Goal: Transaction & Acquisition: Book appointment/travel/reservation

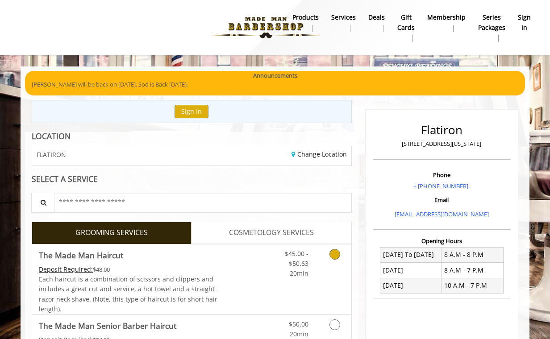
click at [330, 259] on link "Grooming services" at bounding box center [333, 262] width 23 height 34
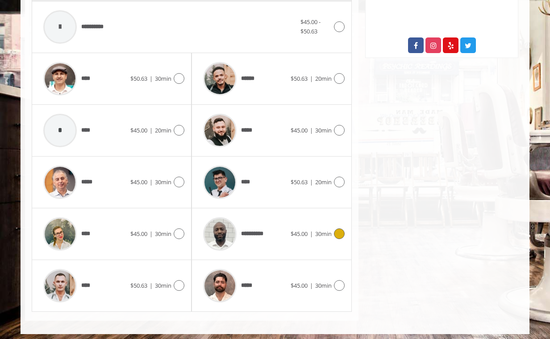
click at [257, 229] on span "**********" at bounding box center [256, 233] width 30 height 9
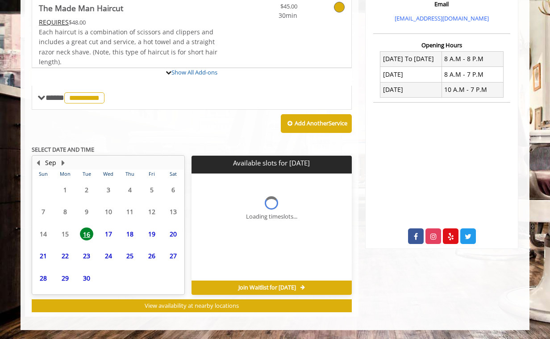
scroll to position [193, 0]
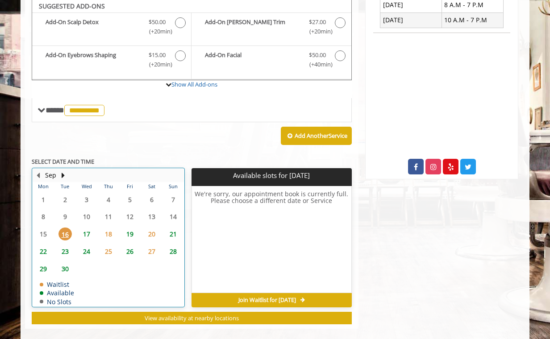
click at [84, 220] on table "Mon Tue Wed Thu Fri Sat Sun 1 2 3 4 5 6 7 8 9 10 11 12 13 14 15 16 17 18 19 20 …" at bounding box center [108, 244] width 151 height 125
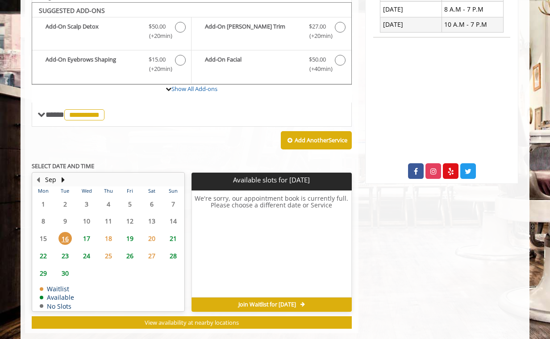
click at [87, 232] on span "17" at bounding box center [86, 238] width 13 height 13
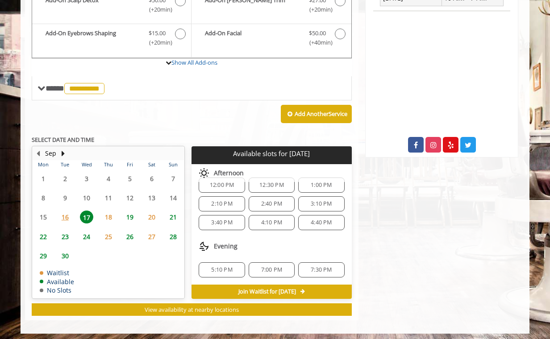
scroll to position [287, 0]
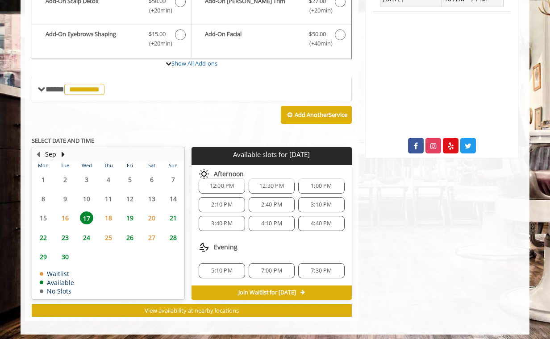
click at [213, 220] on span "3:40 PM" at bounding box center [221, 223] width 21 height 7
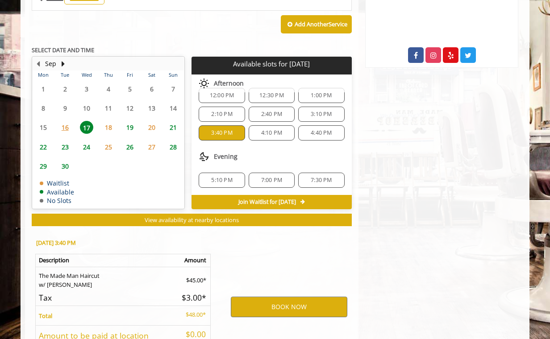
scroll to position [445, 0]
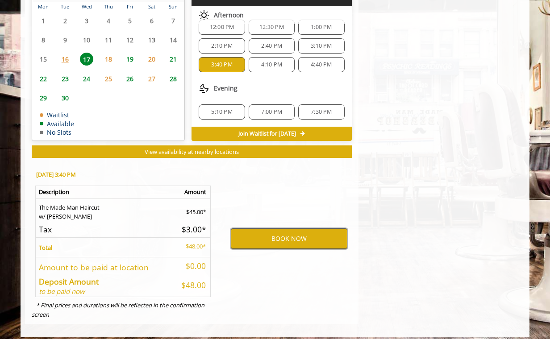
click at [266, 230] on button "BOOK NOW" at bounding box center [289, 239] width 117 height 21
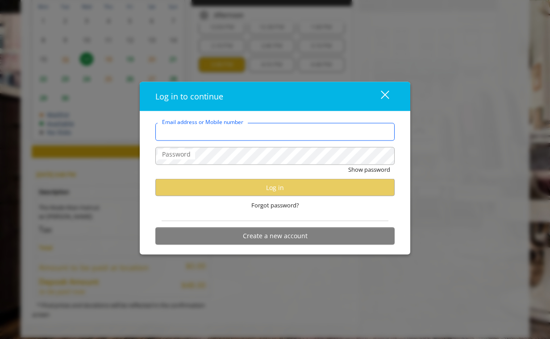
type input "**********"
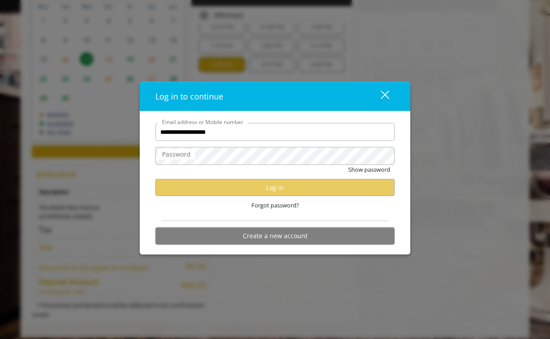
scroll to position [0, 0]
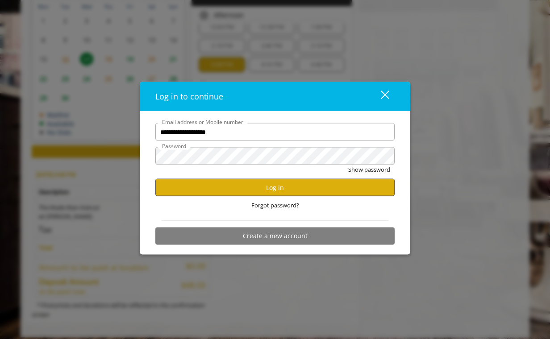
click at [265, 182] on button "Log in" at bounding box center [274, 187] width 239 height 17
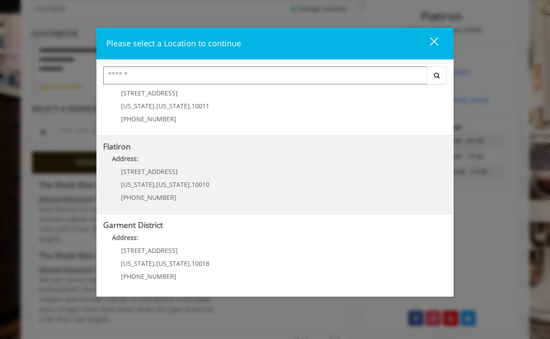
scroll to position [189, 0]
click at [176, 192] on div "10 E 23rd St New York , New York , 10010 (917) 475-1765" at bounding box center [158, 188] width 111 height 39
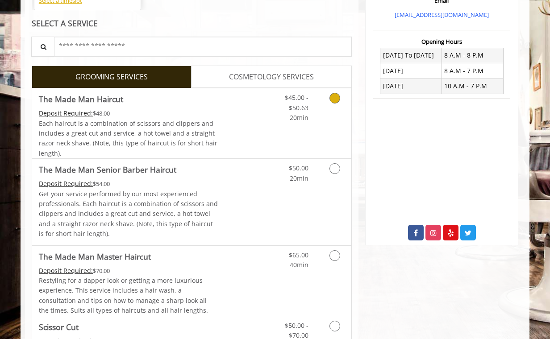
click at [288, 96] on span "$45.00 - $50.63" at bounding box center [297, 102] width 24 height 18
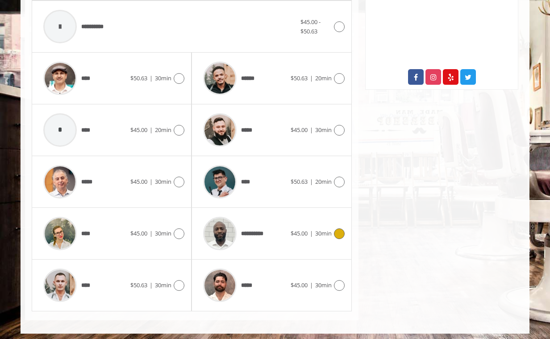
click at [275, 220] on div "**********" at bounding box center [245, 233] width 92 height 42
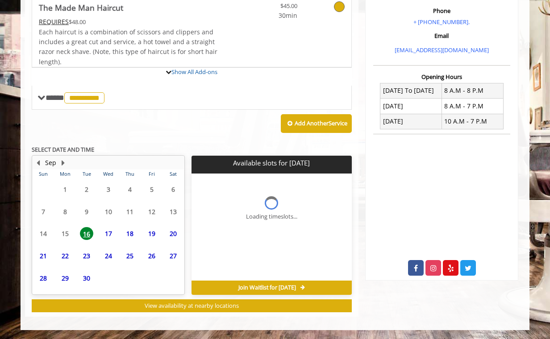
scroll to position [161, 0]
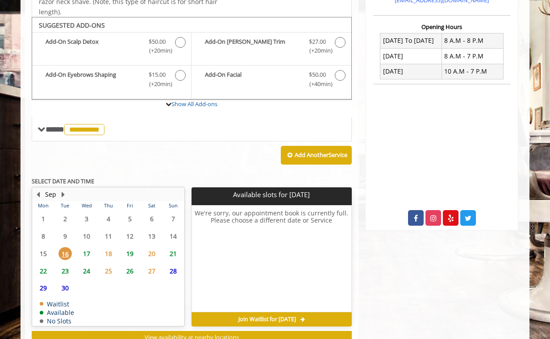
click at [84, 250] on span "17" at bounding box center [86, 253] width 13 height 13
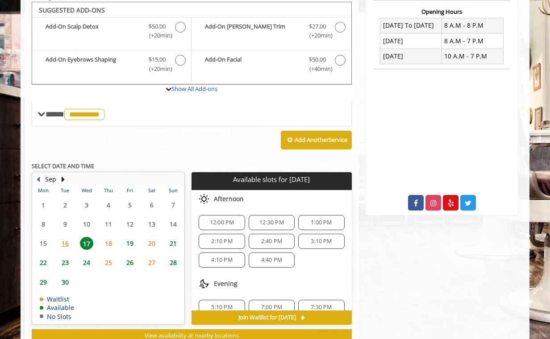
click at [208, 219] on span "12:00 PM" at bounding box center [222, 222] width 38 height 7
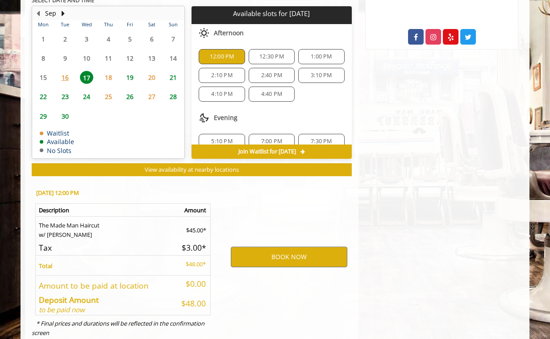
scroll to position [414, 0]
